Goal: Task Accomplishment & Management: Complete application form

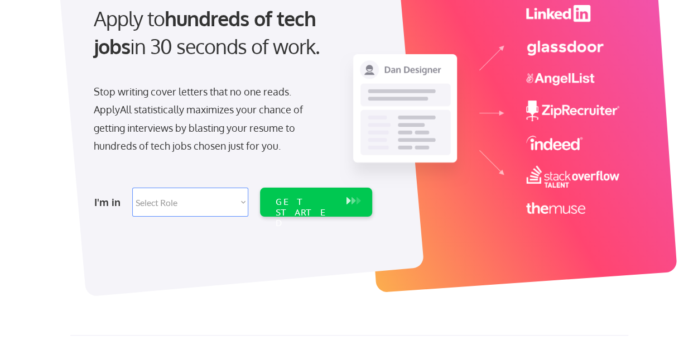
scroll to position [125, 0]
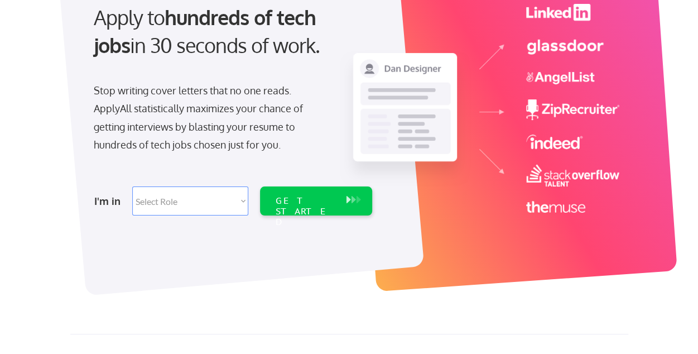
click at [212, 204] on select "Select Role Software Engineering Product Management Customer Success Sales UI/U…" at bounding box center [190, 200] width 116 height 29
select select ""product""
click at [132, 186] on select "Select Role Software Engineering Product Management Customer Success Sales UI/U…" at bounding box center [190, 200] width 116 height 29
select select ""product""
click at [315, 210] on div "GET STARTED" at bounding box center [305, 200] width 71 height 29
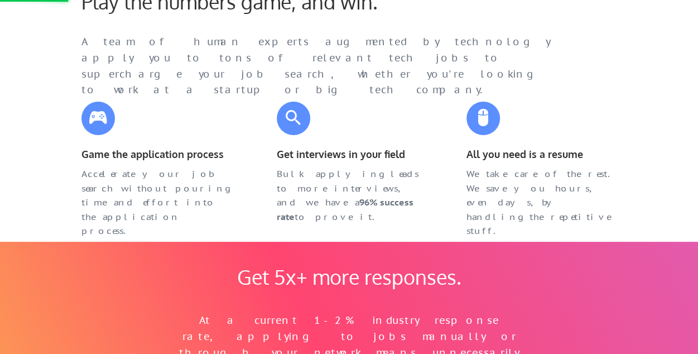
scroll to position [494, 0]
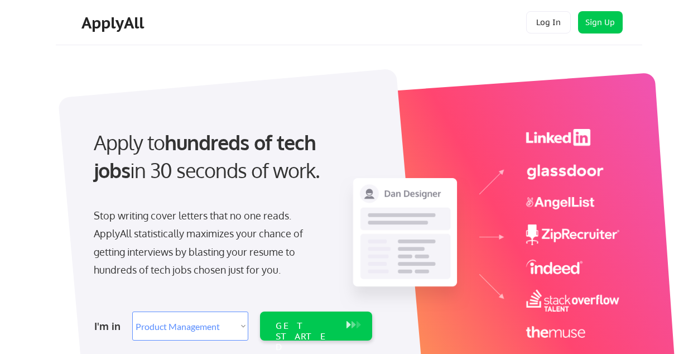
select select ""product""
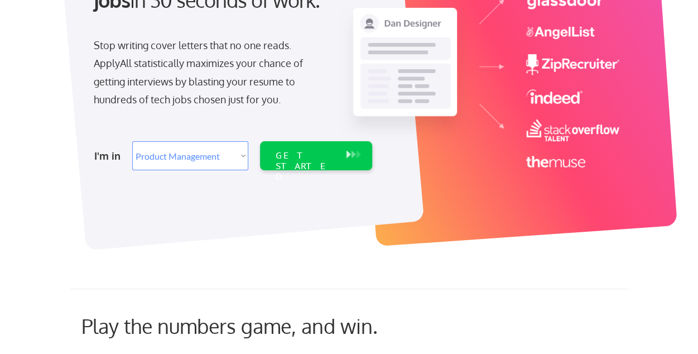
scroll to position [171, 0]
